Goal: Navigation & Orientation: Find specific page/section

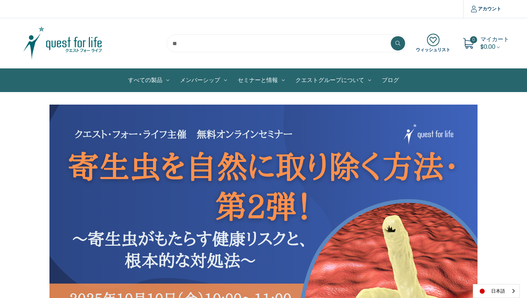
click at [91, 47] on img at bounding box center [63, 43] width 90 height 36
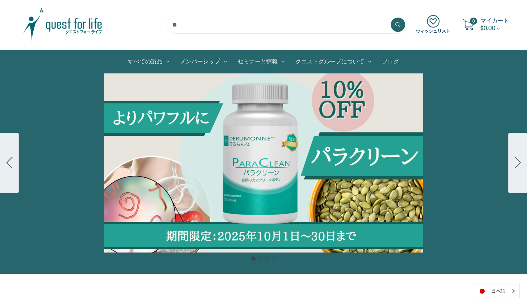
scroll to position [19, 0]
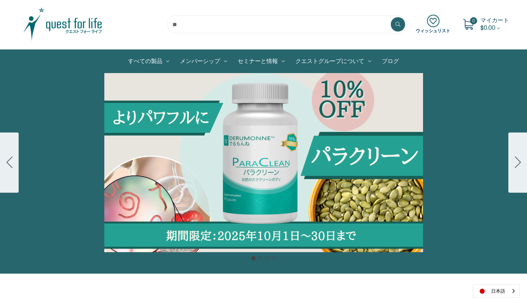
click at [516, 174] on button "Go to slide 2" at bounding box center [517, 163] width 19 height 60
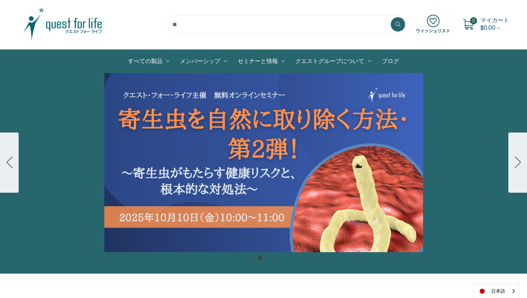
click at [516, 174] on button "Go to slide 3" at bounding box center [517, 163] width 19 height 60
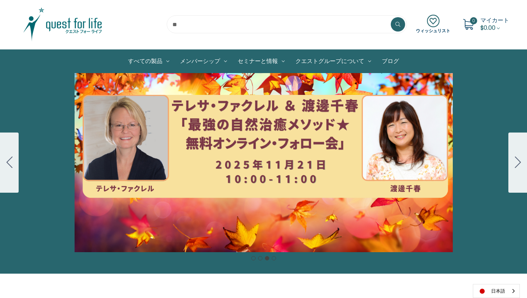
click at [516, 174] on button "Go to slide 4" at bounding box center [517, 163] width 19 height 60
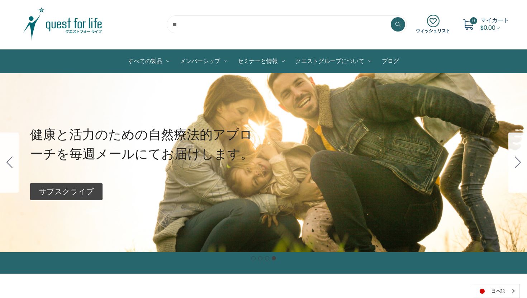
click at [516, 174] on button "Go to slide 1" at bounding box center [517, 163] width 19 height 60
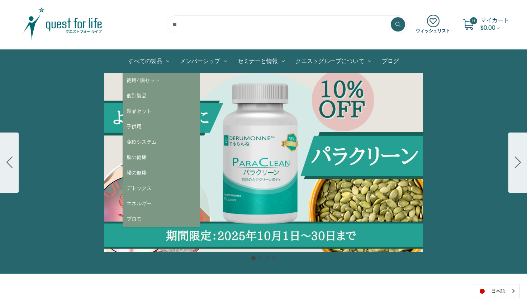
click at [140, 61] on link "すべての製品" at bounding box center [149, 61] width 52 height 23
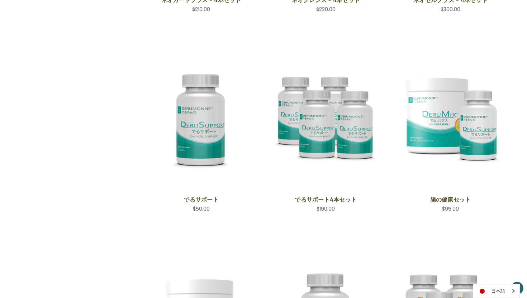
scroll to position [532, 0]
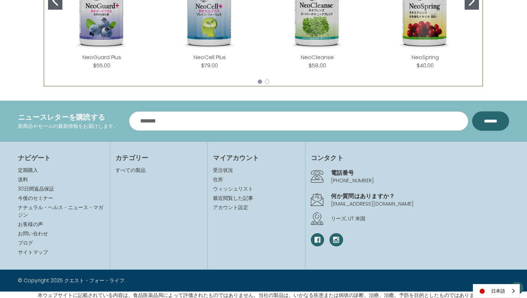
scroll to position [411, 0]
